Goal: Information Seeking & Learning: Find specific fact

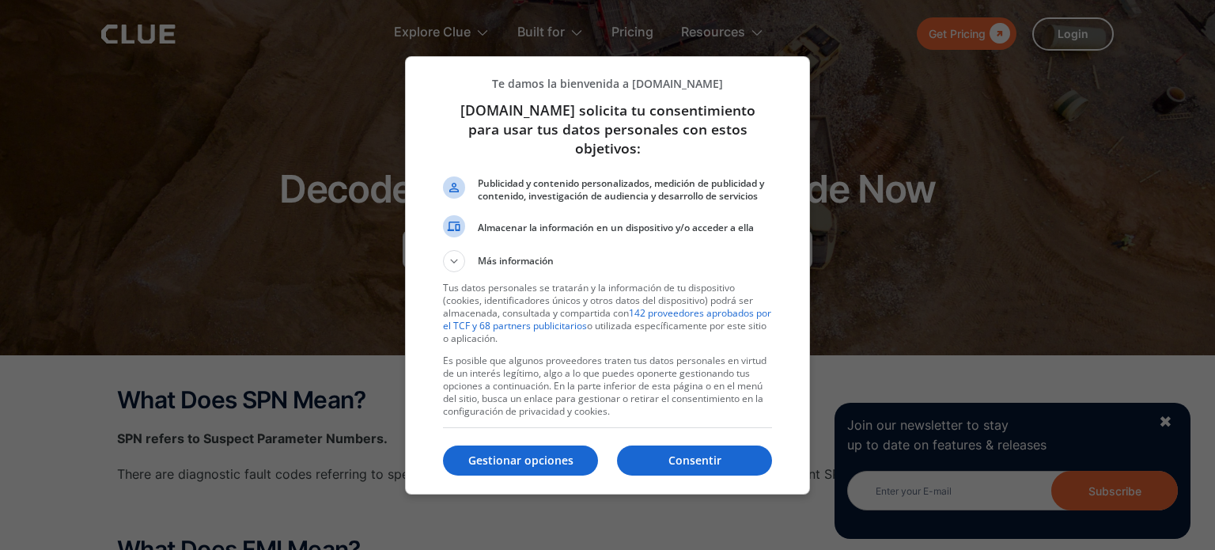
click at [507, 250] on button "Más información" at bounding box center [607, 261] width 329 height 22
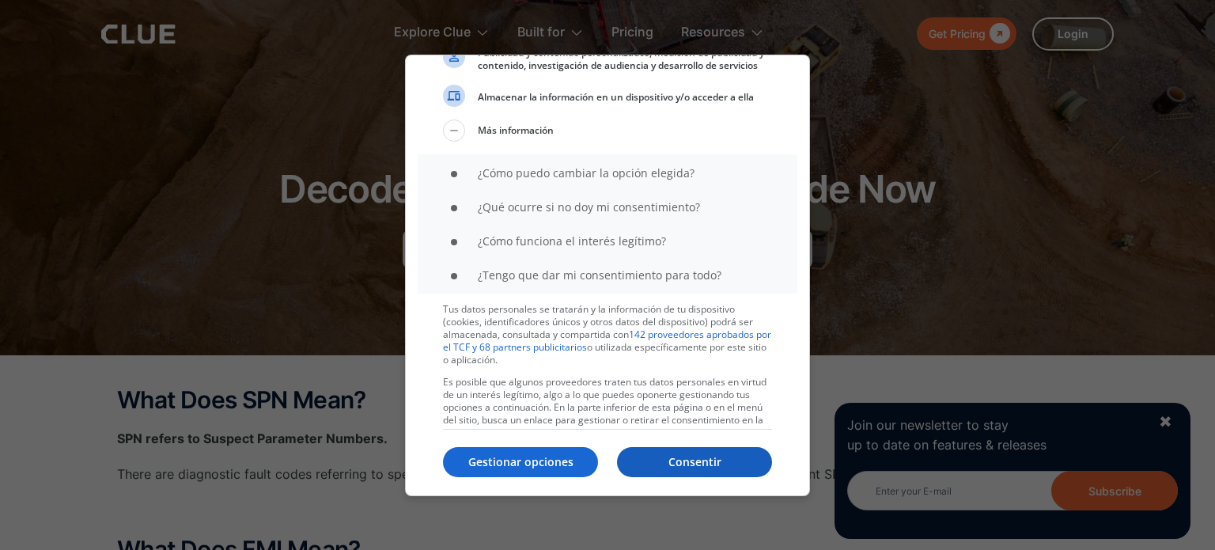
click at [677, 450] on button "Consentir" at bounding box center [694, 462] width 155 height 30
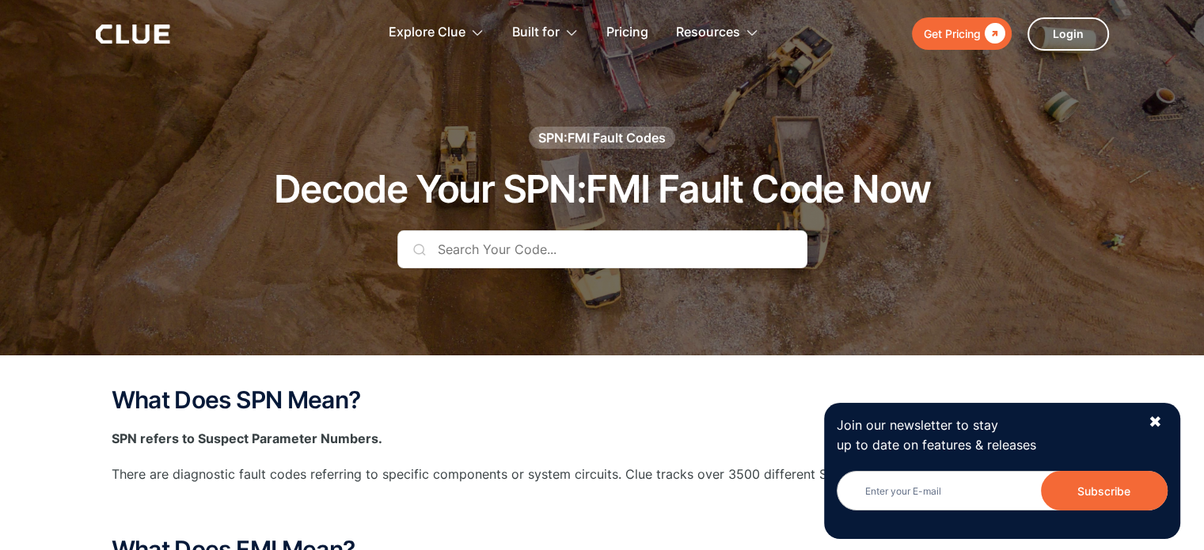
click at [556, 251] on input "text" at bounding box center [602, 249] width 410 height 38
paste input "65535 - 31"
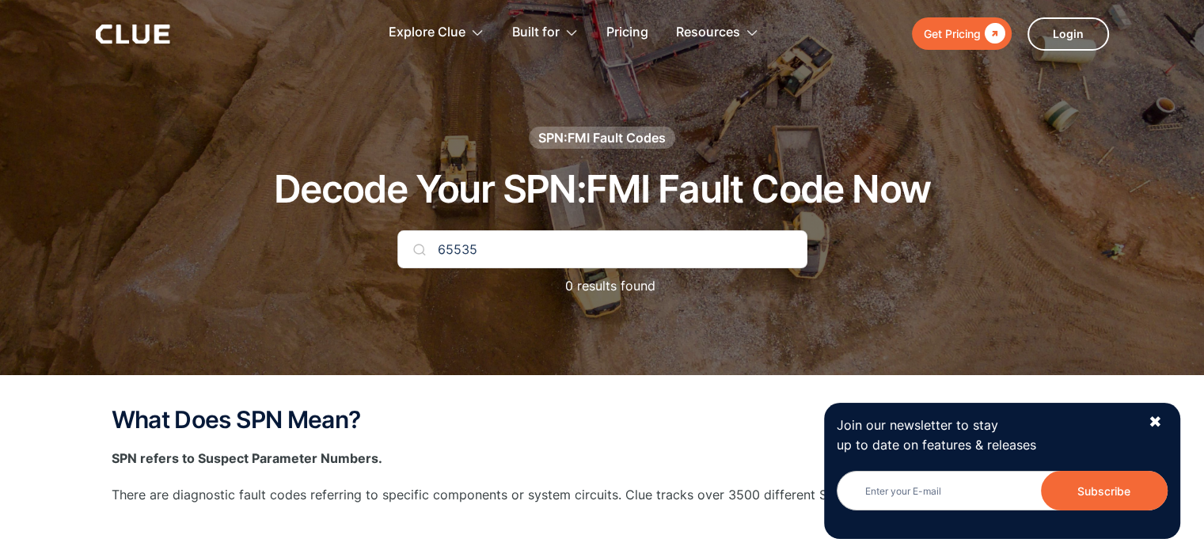
type input "65535"
click at [499, 249] on input "65535" at bounding box center [602, 249] width 410 height 38
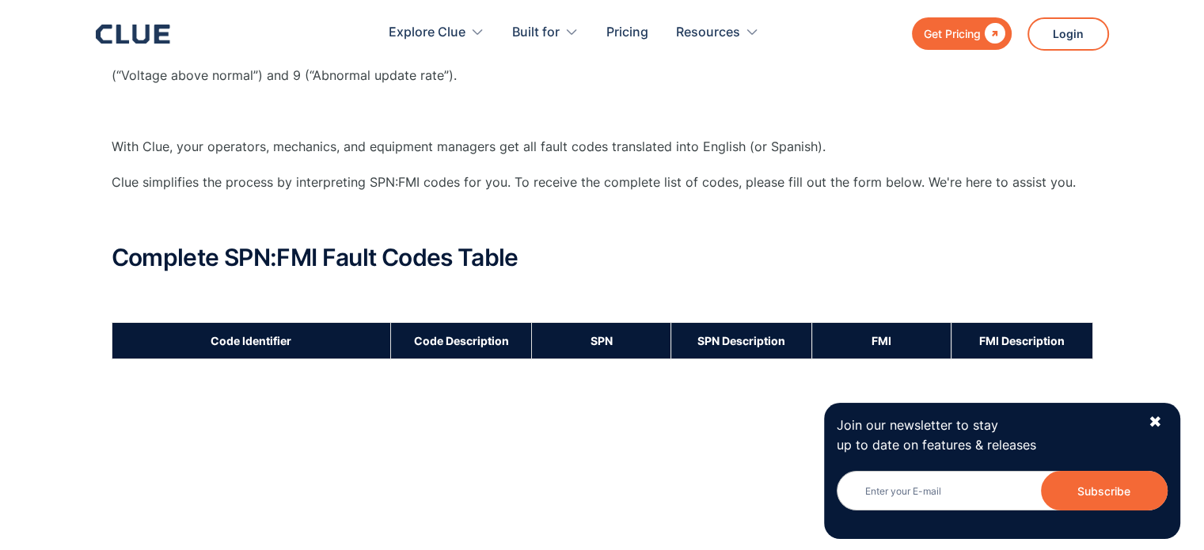
scroll to position [589, 0]
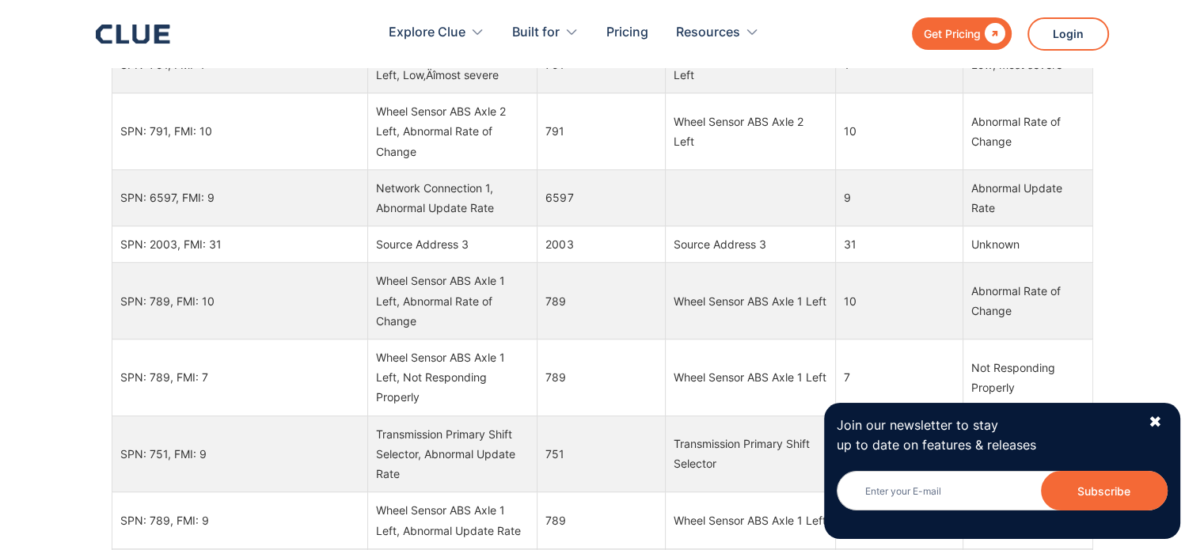
scroll to position [1028, 0]
